Goal: Check status

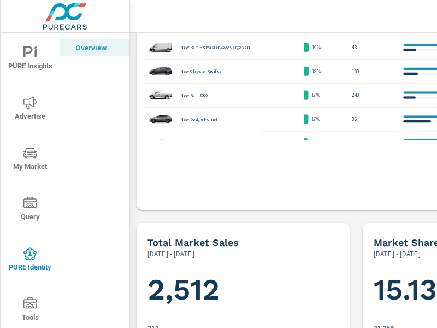
scroll to position [983, 0]
